Goal: Information Seeking & Learning: Check status

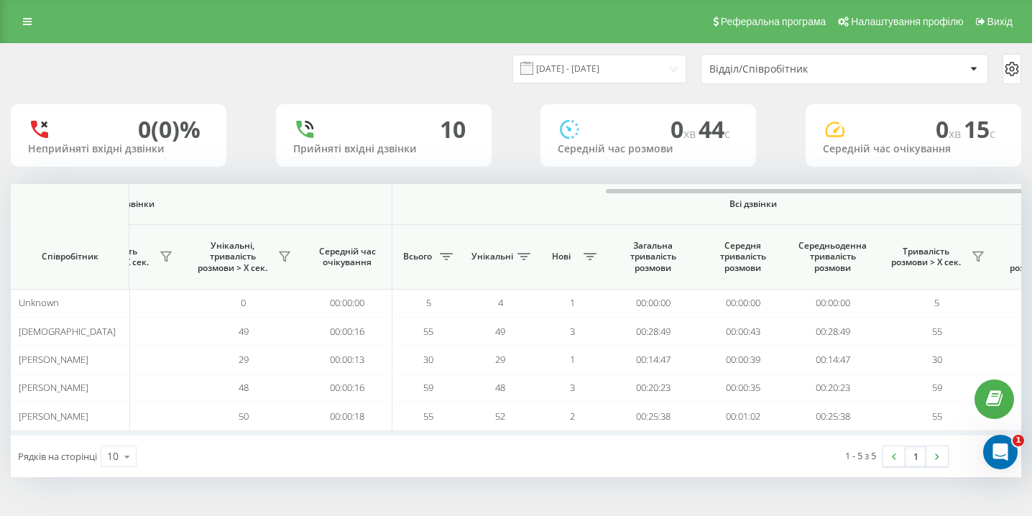
scroll to position [0, 995]
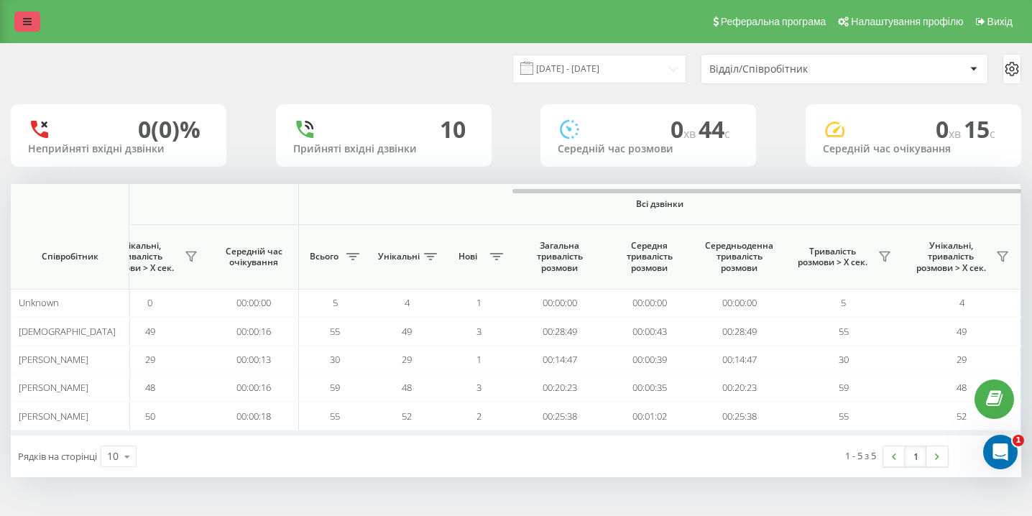
click at [32, 27] on link at bounding box center [27, 21] width 26 height 20
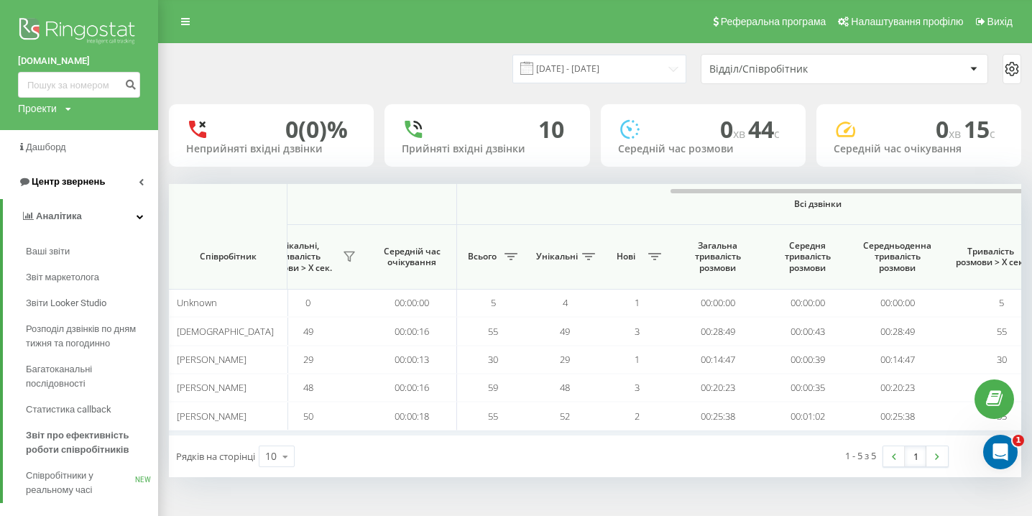
click at [74, 185] on span "Центр звернень" at bounding box center [68, 181] width 73 height 11
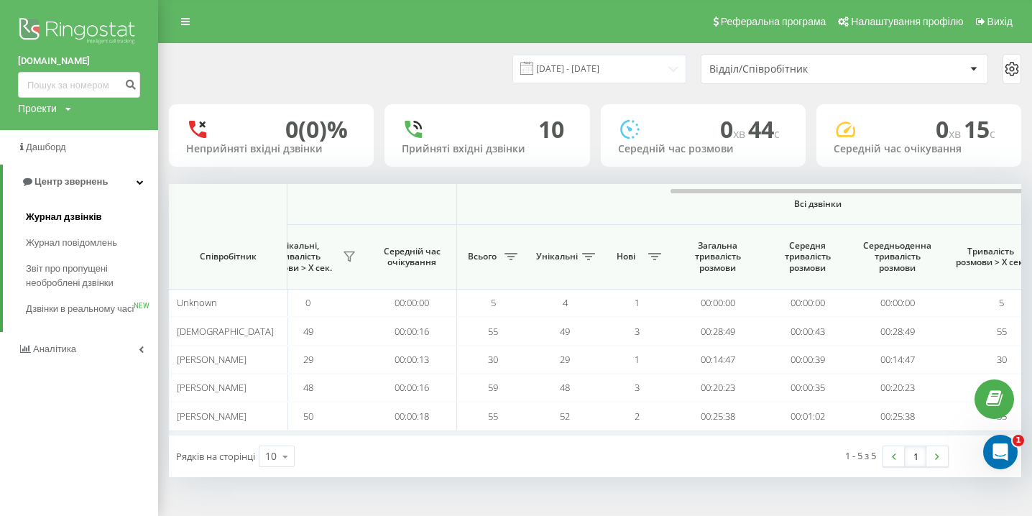
click at [69, 226] on link "Журнал дзвінків" at bounding box center [92, 217] width 132 height 26
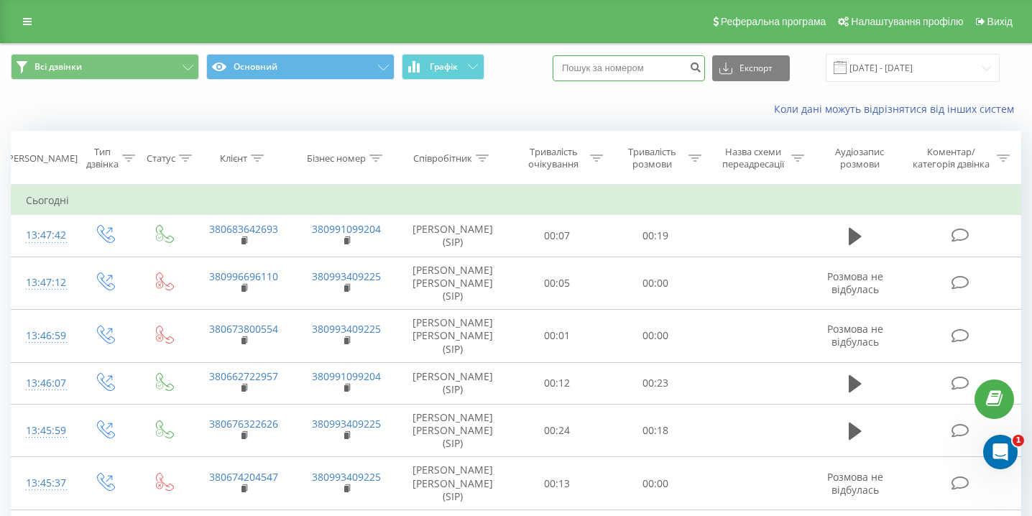
click at [640, 73] on input at bounding box center [629, 68] width 152 height 26
paste input "0970107766"
type input "0970107766"
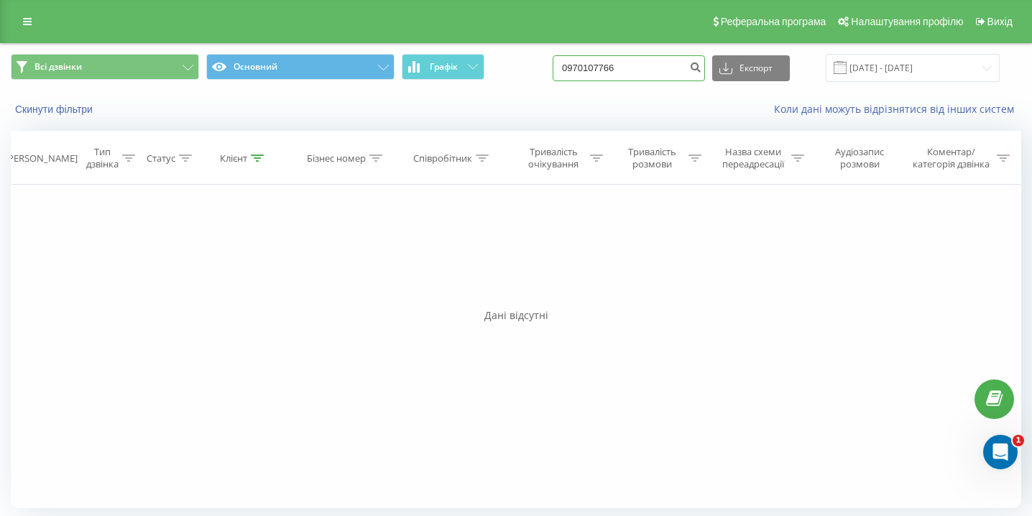
click at [632, 62] on input "0970107766" at bounding box center [629, 68] width 152 height 26
paste input "0975599166"
type input "0975599166"
click at [658, 70] on input "0975599166" at bounding box center [629, 68] width 152 height 26
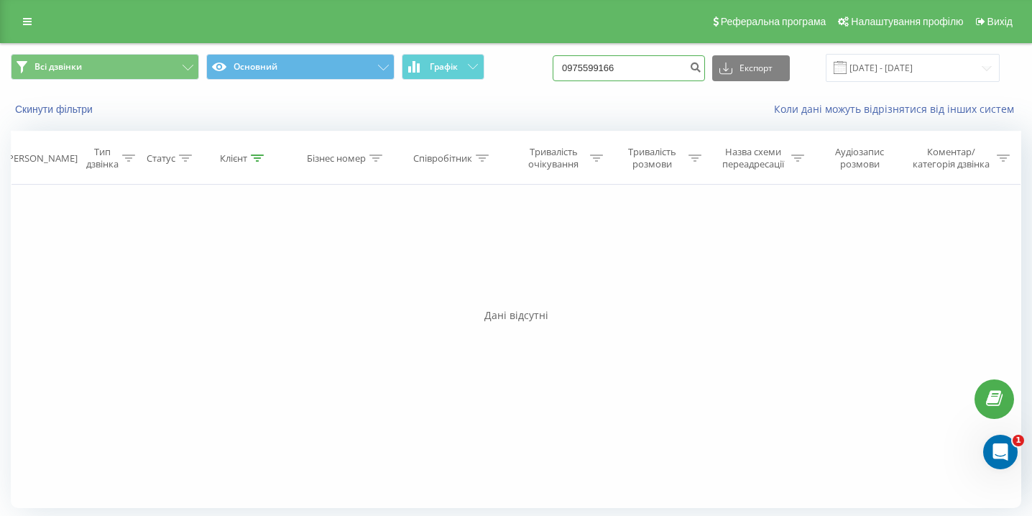
click at [658, 70] on input "0975599166" at bounding box center [629, 68] width 152 height 26
paste input "0509115681"
type input "0509115681"
click at [664, 57] on input "0509115681" at bounding box center [629, 68] width 152 height 26
click at [664, 59] on input "0509115681" at bounding box center [629, 68] width 152 height 26
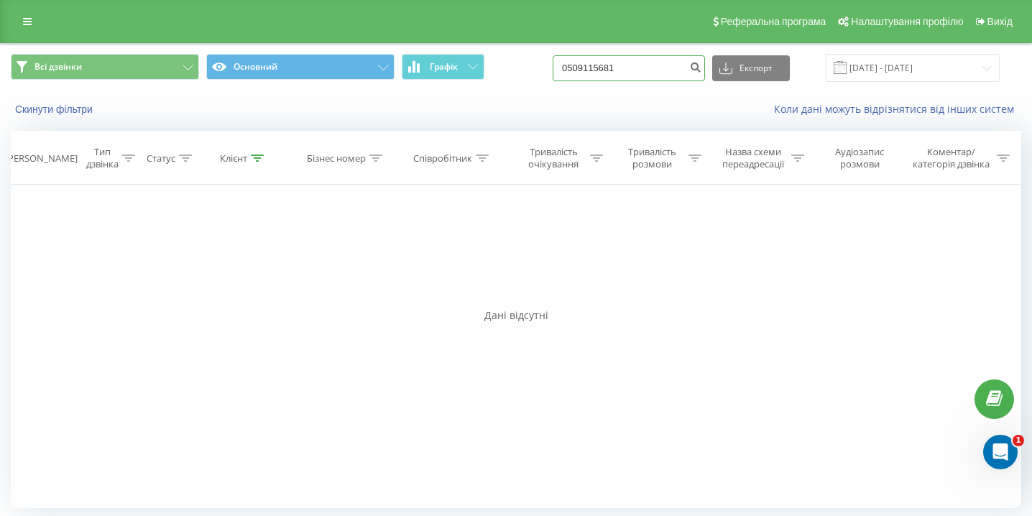
click at [664, 59] on input "0509115681" at bounding box center [629, 68] width 152 height 26
paste input "0935335244"
type input "0935335244"
click at [669, 61] on input "0935335244" at bounding box center [629, 68] width 152 height 26
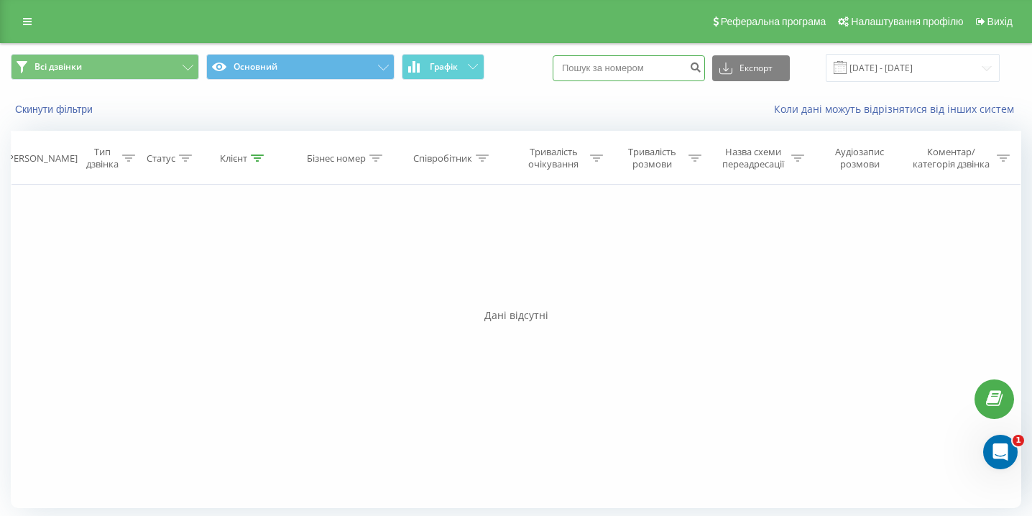
paste input "0969532308"
type input "0969532308"
click at [662, 80] on input "0969532308" at bounding box center [629, 68] width 152 height 26
paste input "0738816652"
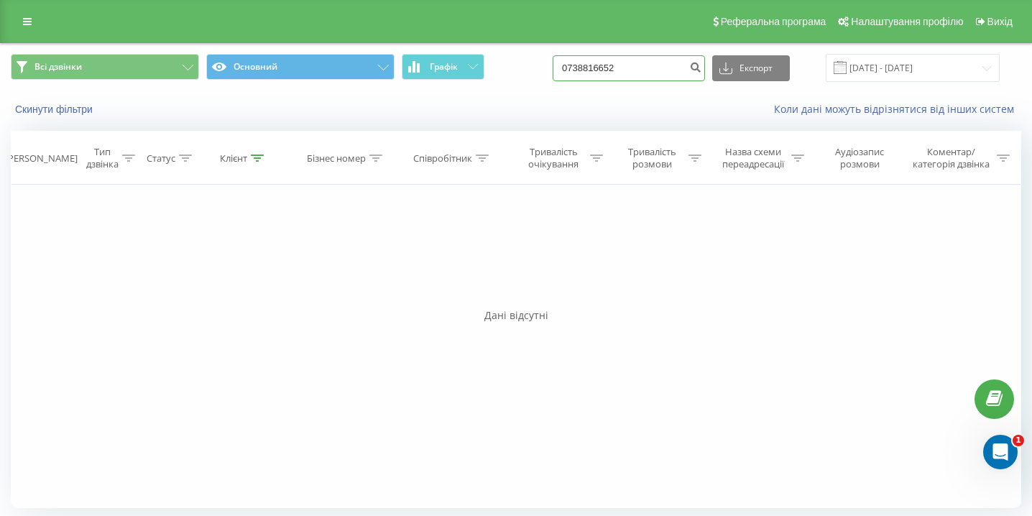
type input "0738816652"
